Goal: Task Accomplishment & Management: Manage account settings

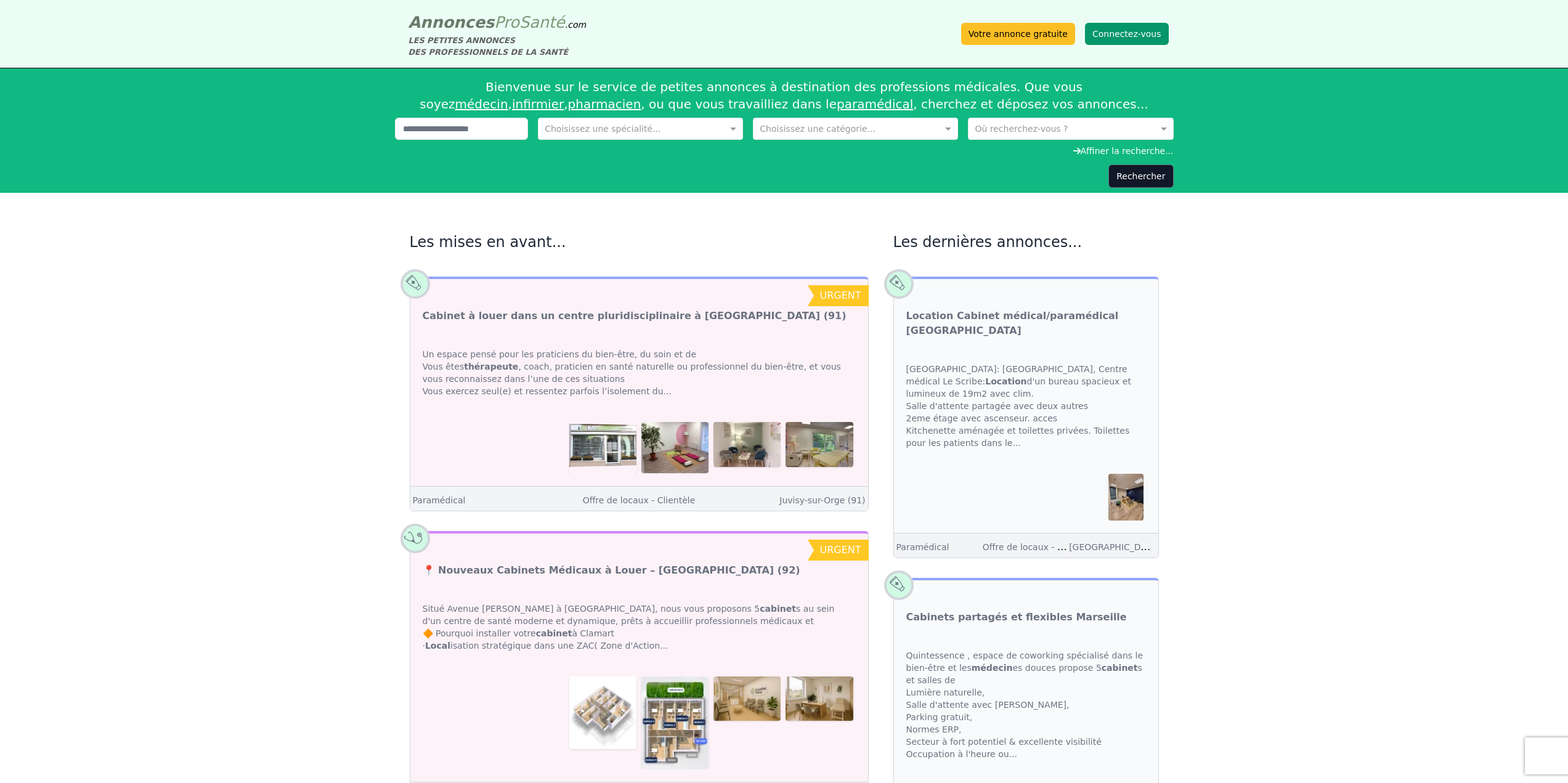
click at [1116, 37] on button "Connectez-vous" at bounding box center [1126, 34] width 83 height 22
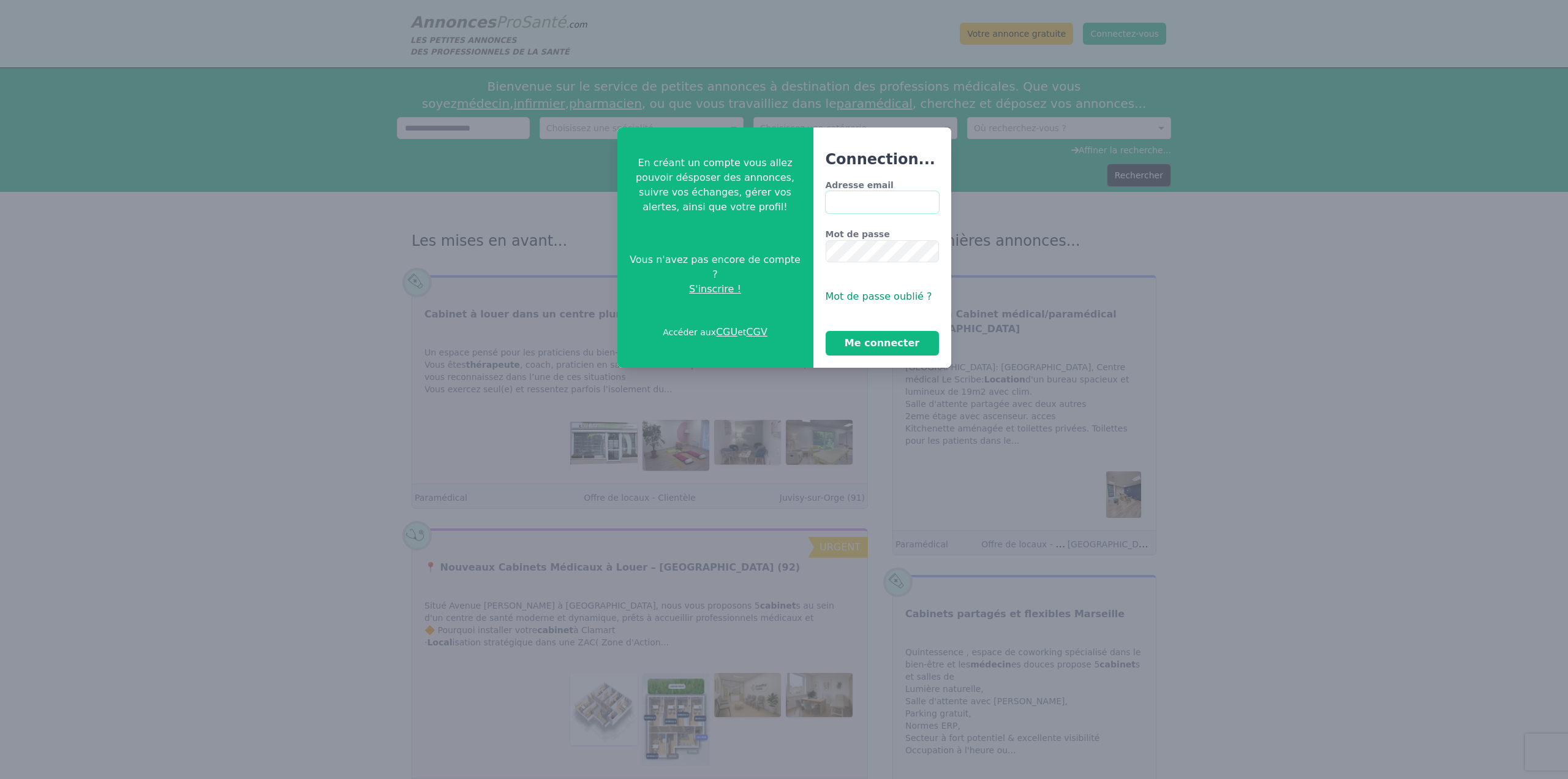
type input "**********"
click at [871, 344] on button "Me connecter" at bounding box center [883, 342] width 114 height 24
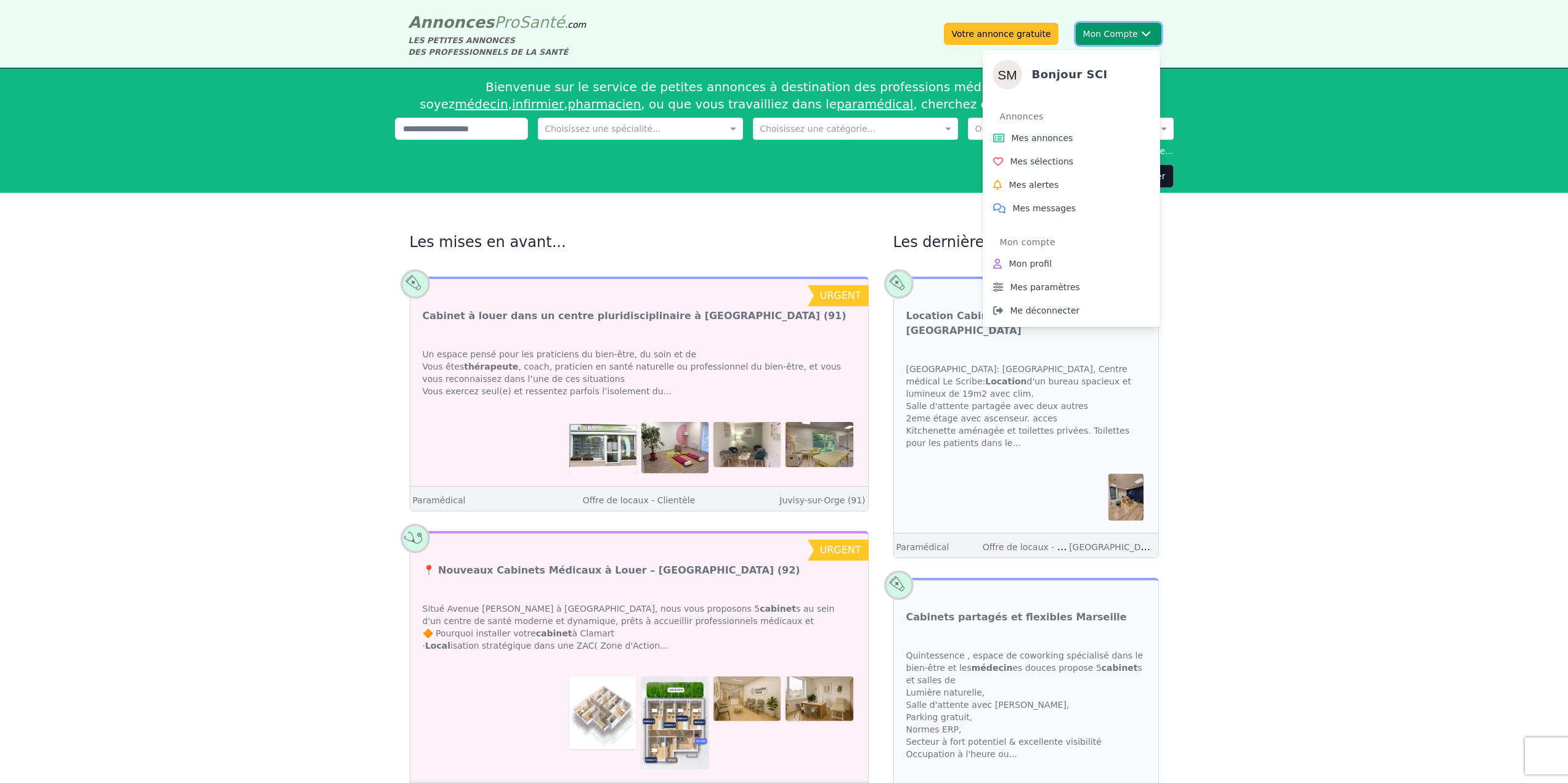
click at [1126, 31] on button "Mon Compte Bonjour SCI Annonces Mes annonces Mes sélections Mes alertes Mes mes…" at bounding box center [1118, 34] width 85 height 22
click at [1039, 144] on span "Mes annonces" at bounding box center [1043, 138] width 62 height 13
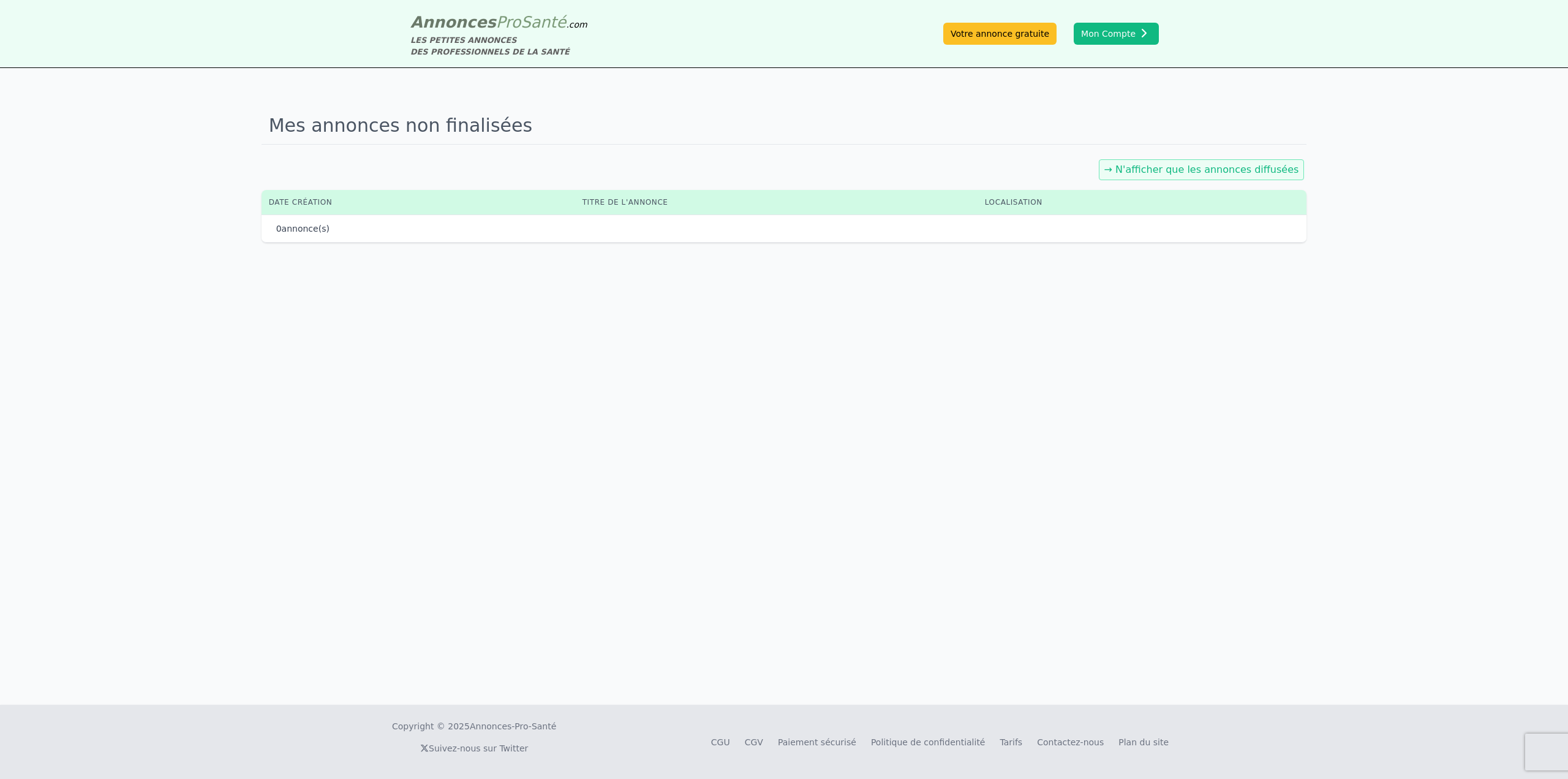
click at [1228, 172] on link "→ N'afficher que les annonces diffusées" at bounding box center [1202, 170] width 195 height 12
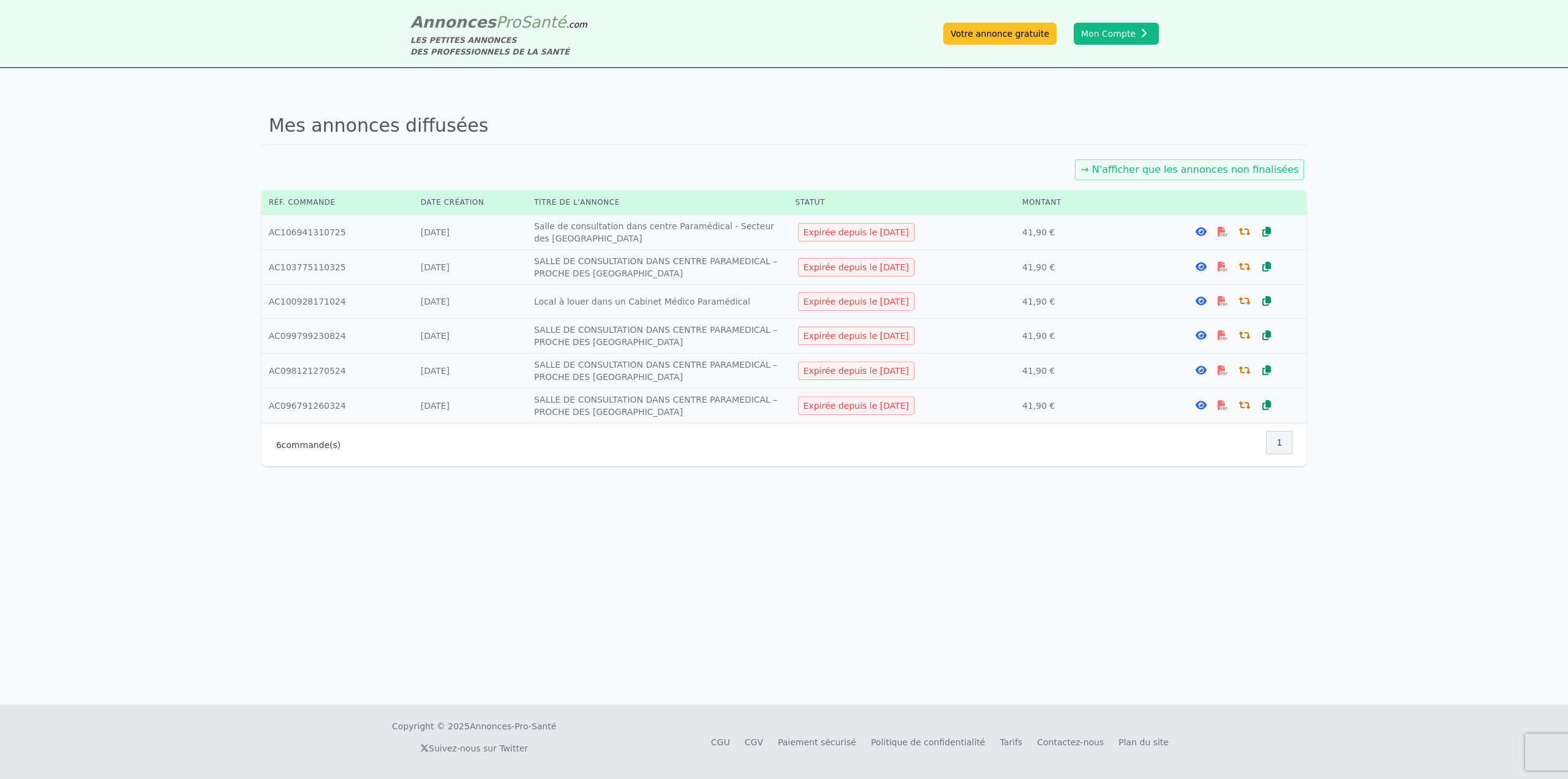
click at [1222, 233] on icon at bounding box center [1223, 231] width 10 height 10
